Goal: Find specific page/section: Find specific page/section

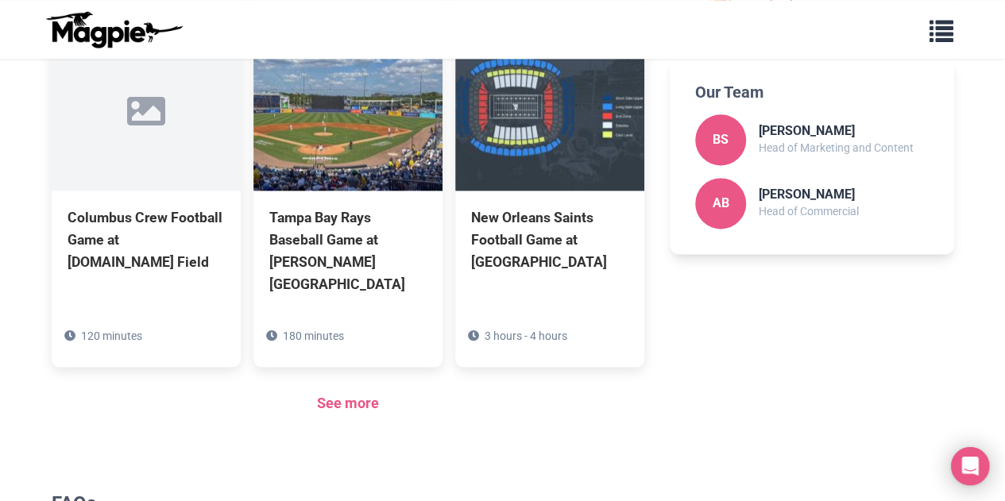
scroll to position [1139, 0]
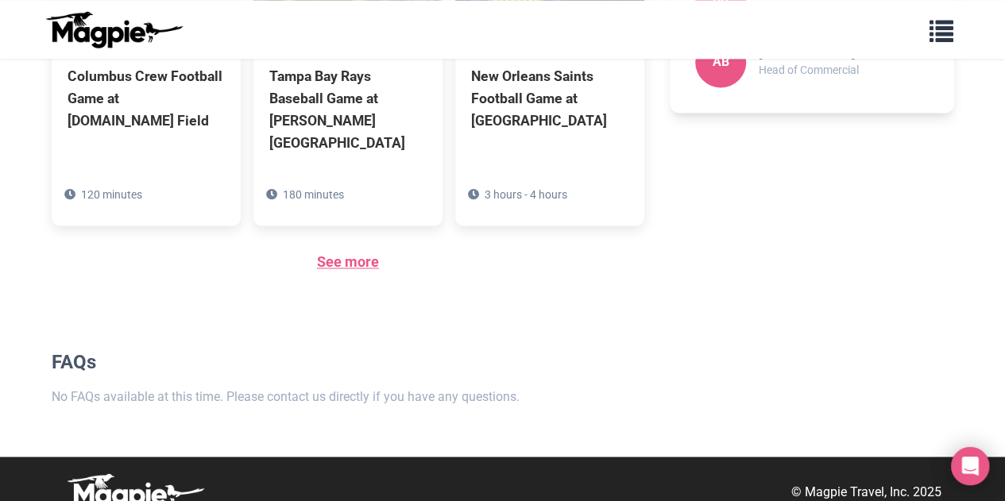
click at [364, 253] on link "See more" at bounding box center [348, 261] width 62 height 17
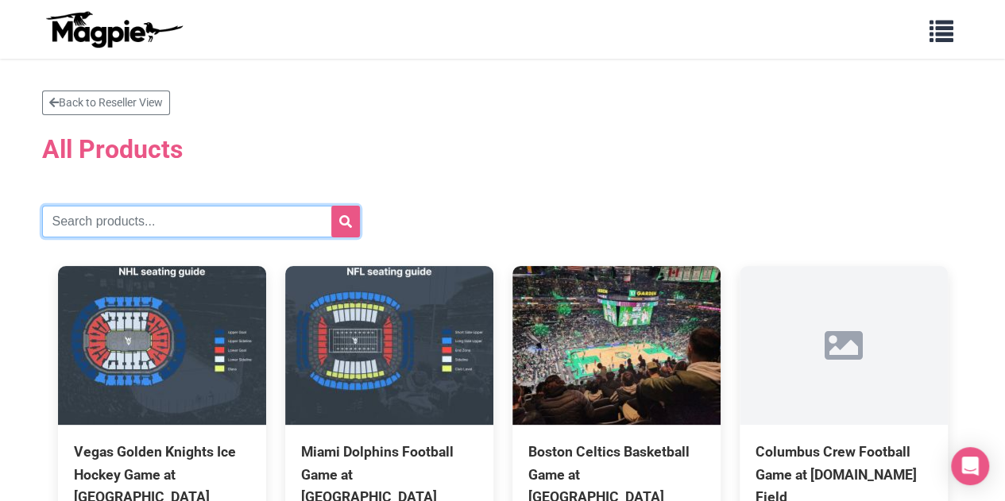
click at [277, 222] on input "text" at bounding box center [201, 222] width 318 height 32
paste input "Dallas Cowboys"
type input "Dallas Cowboys"
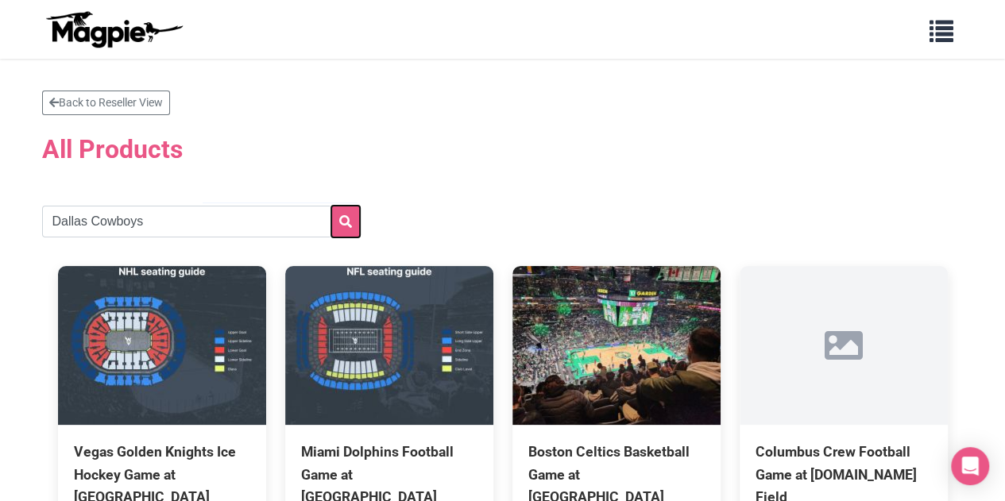
click at [339, 222] on icon "submit" at bounding box center [345, 221] width 13 height 13
